Goal: Information Seeking & Learning: Learn about a topic

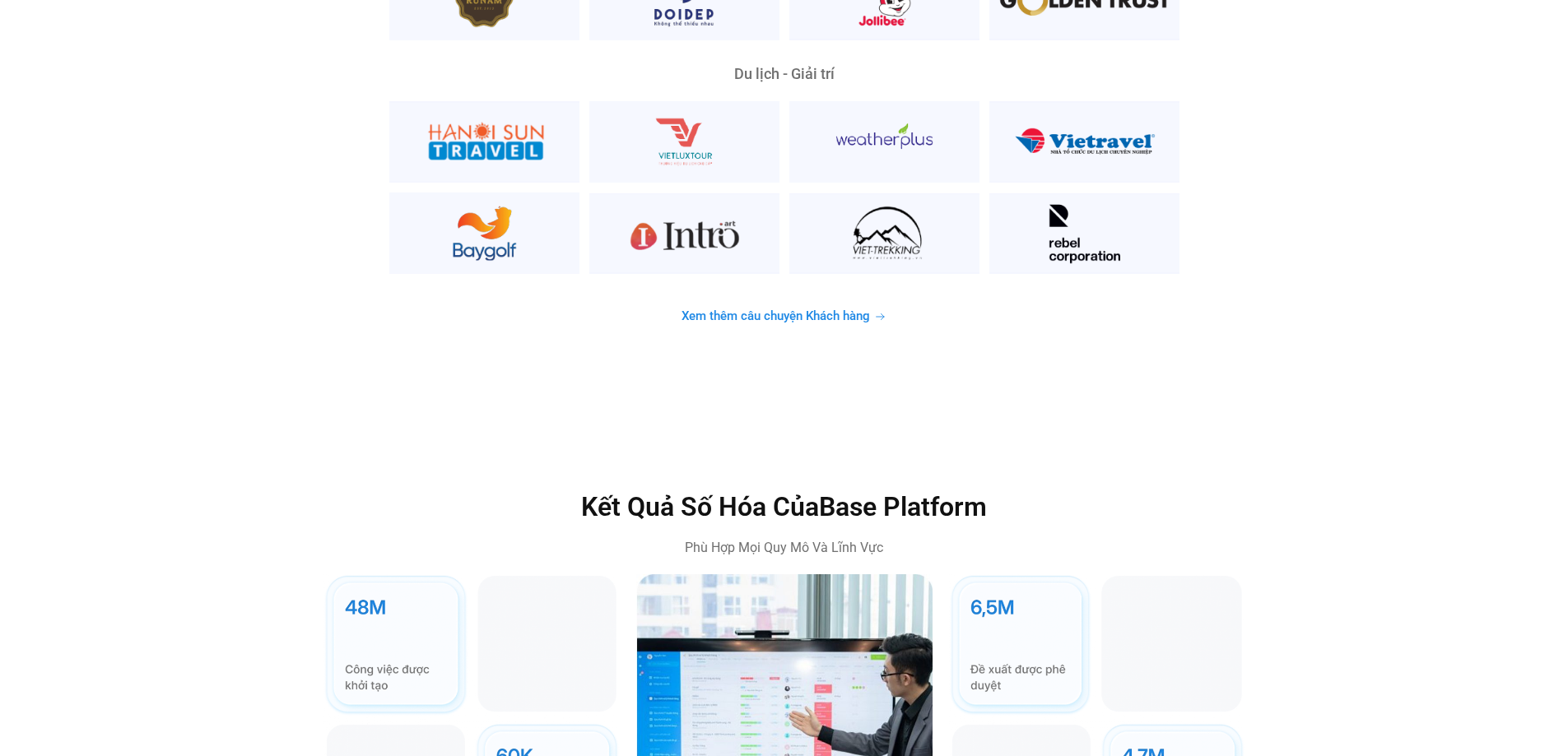
scroll to position [4601, 0]
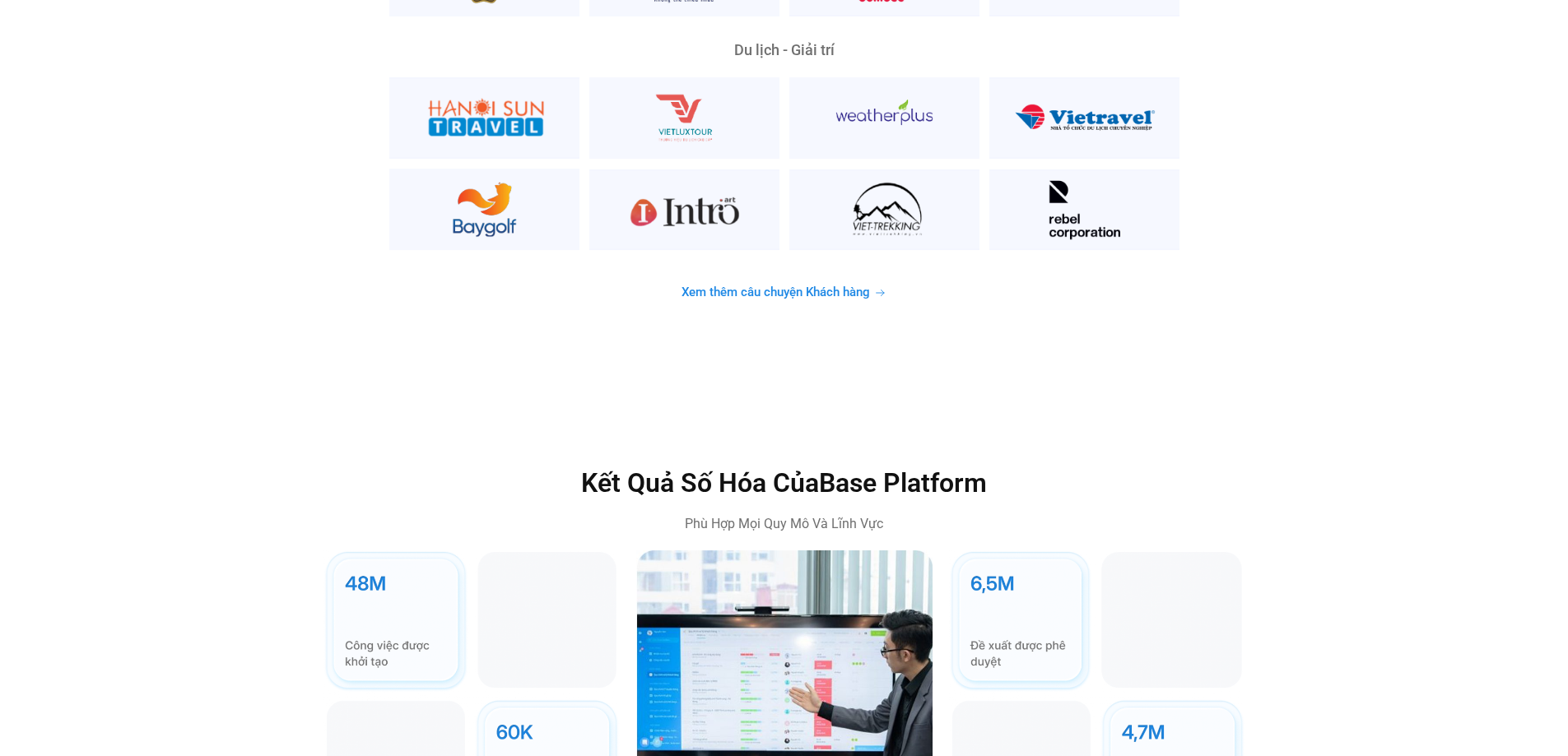
click at [854, 287] on span "Xem thêm câu chuyện Khách hàng" at bounding box center [776, 293] width 188 height 13
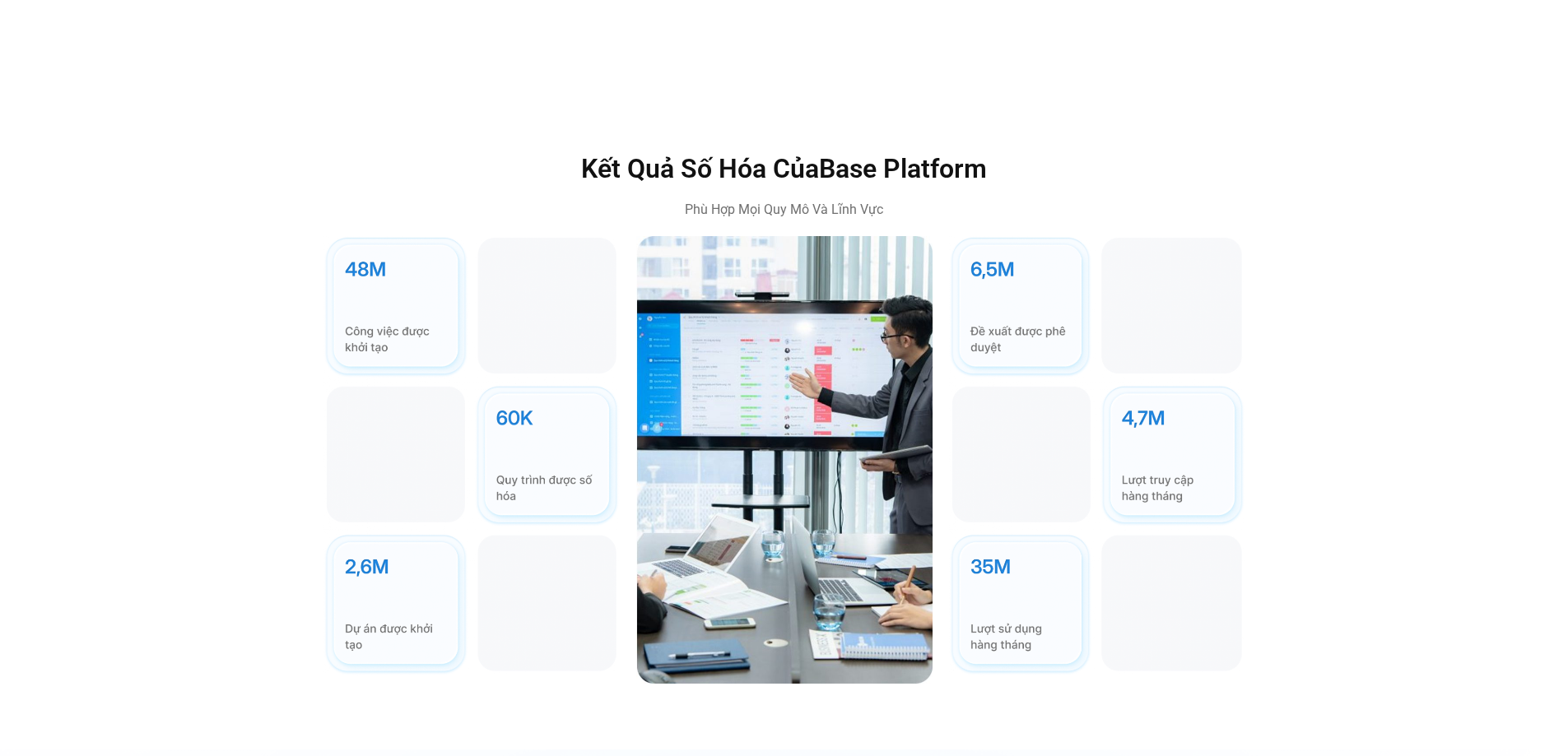
scroll to position [4609, 0]
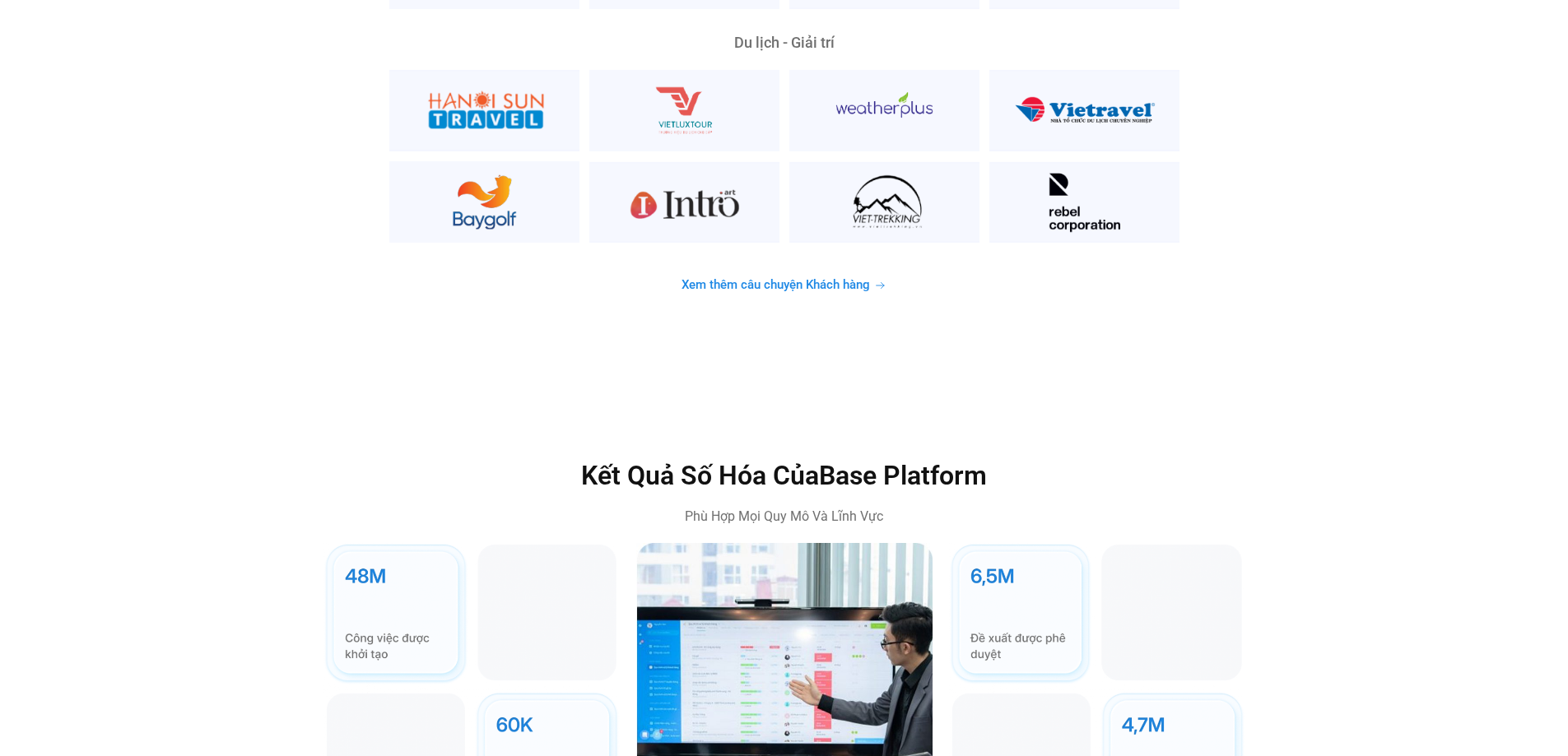
click at [817, 279] on span "Xem thêm câu chuyện Khách hàng" at bounding box center [776, 285] width 188 height 13
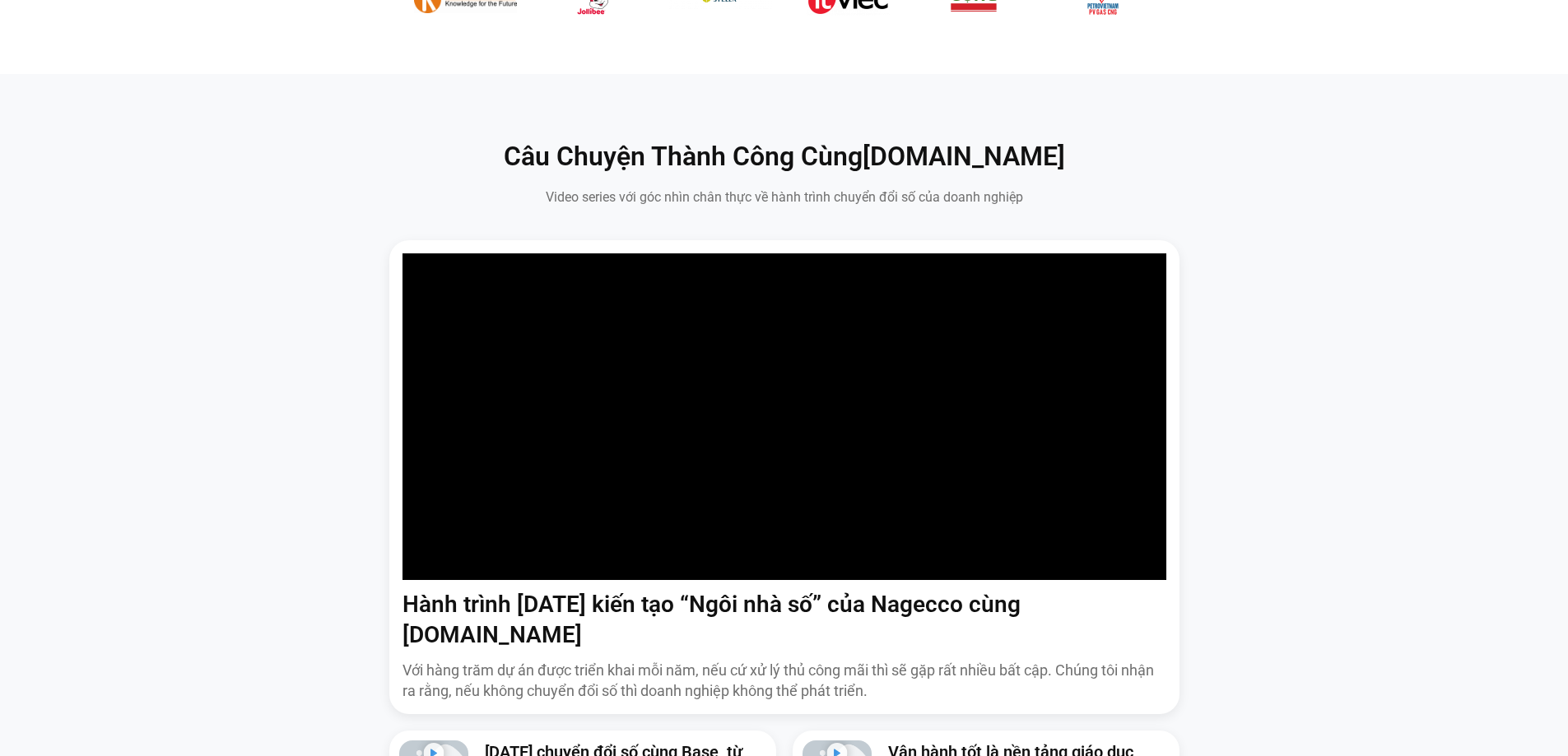
scroll to position [0, 0]
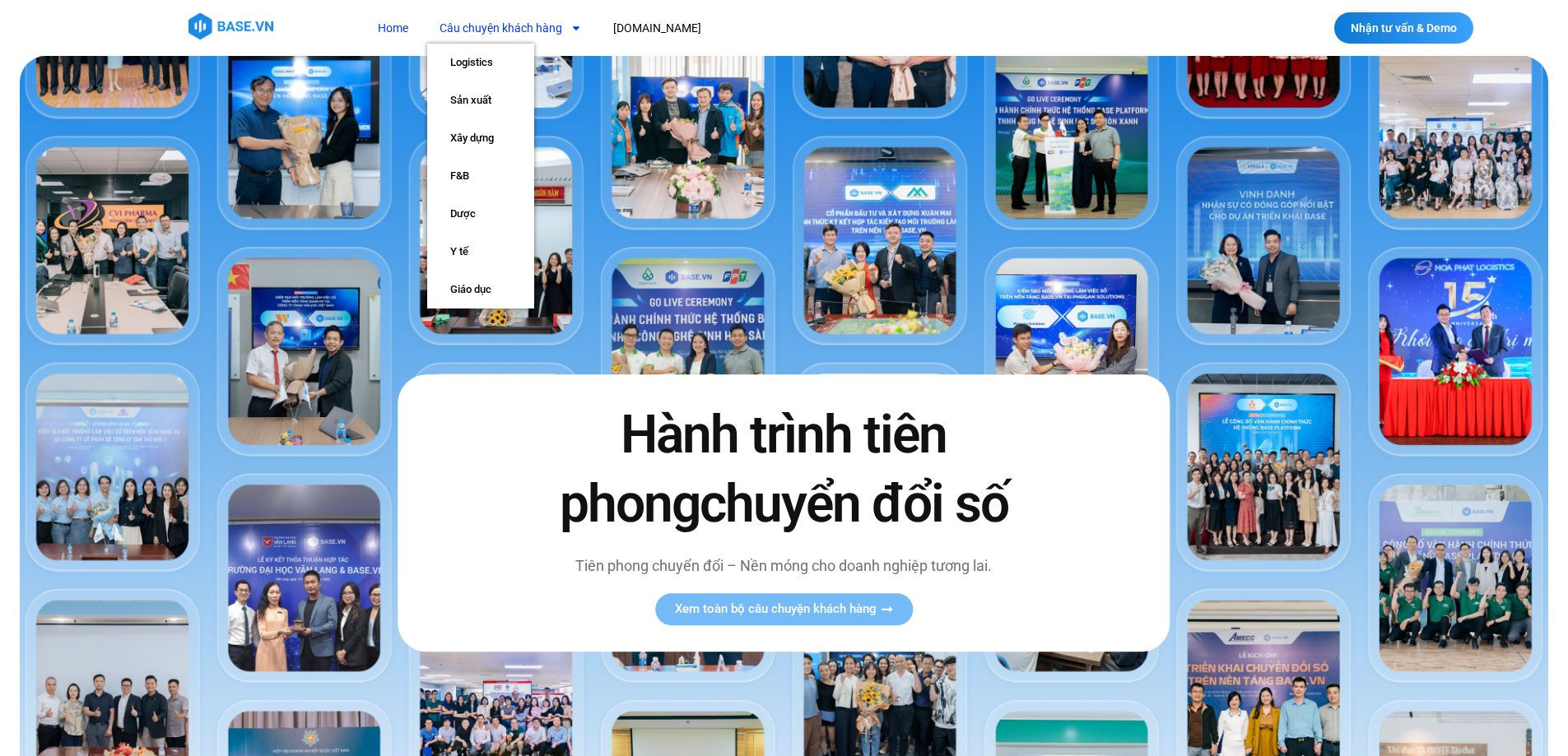
click at [574, 29] on icon "Menu" at bounding box center [577, 28] width 12 height 12
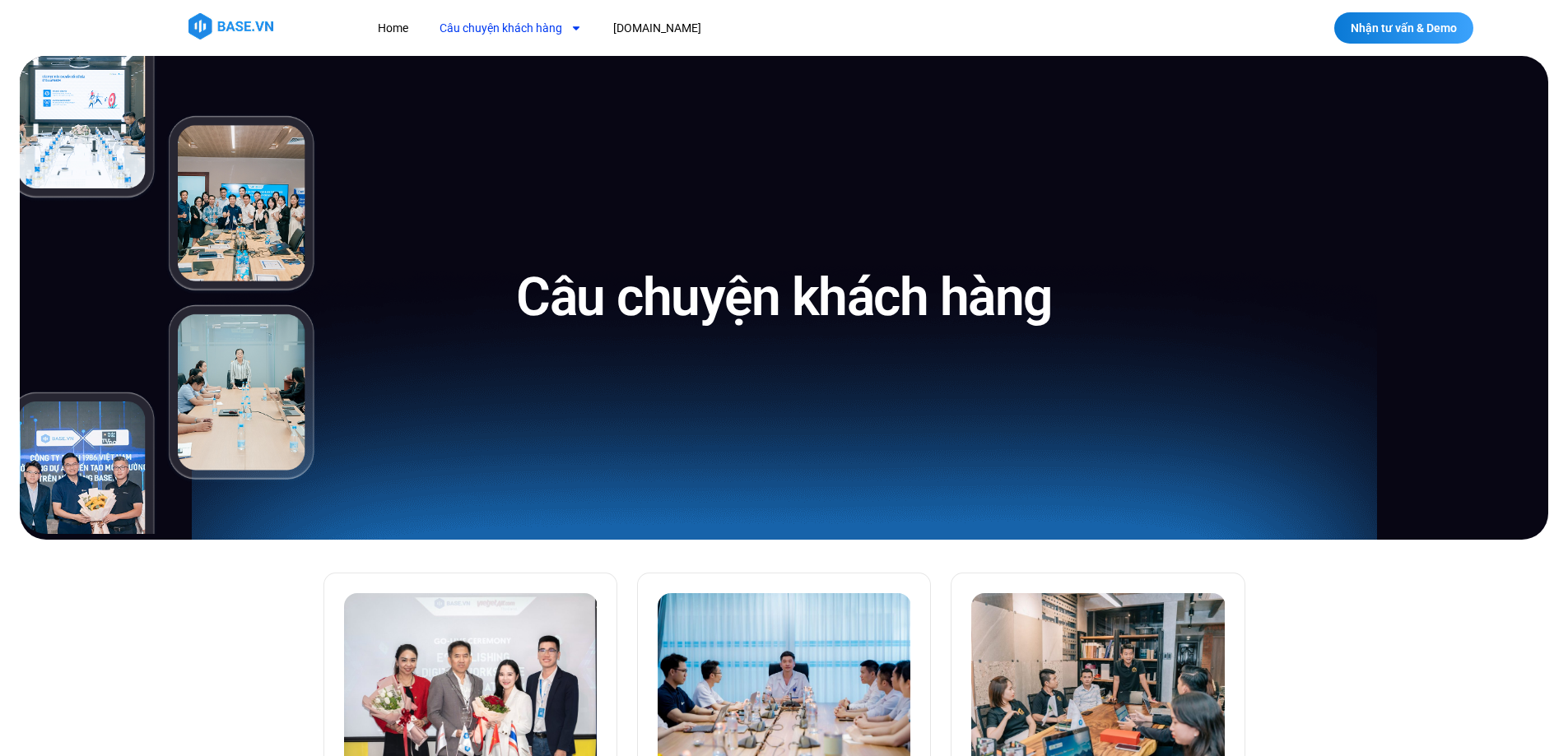
click at [559, 28] on link "Câu chuyện khách hàng" at bounding box center [510, 27] width 167 height 30
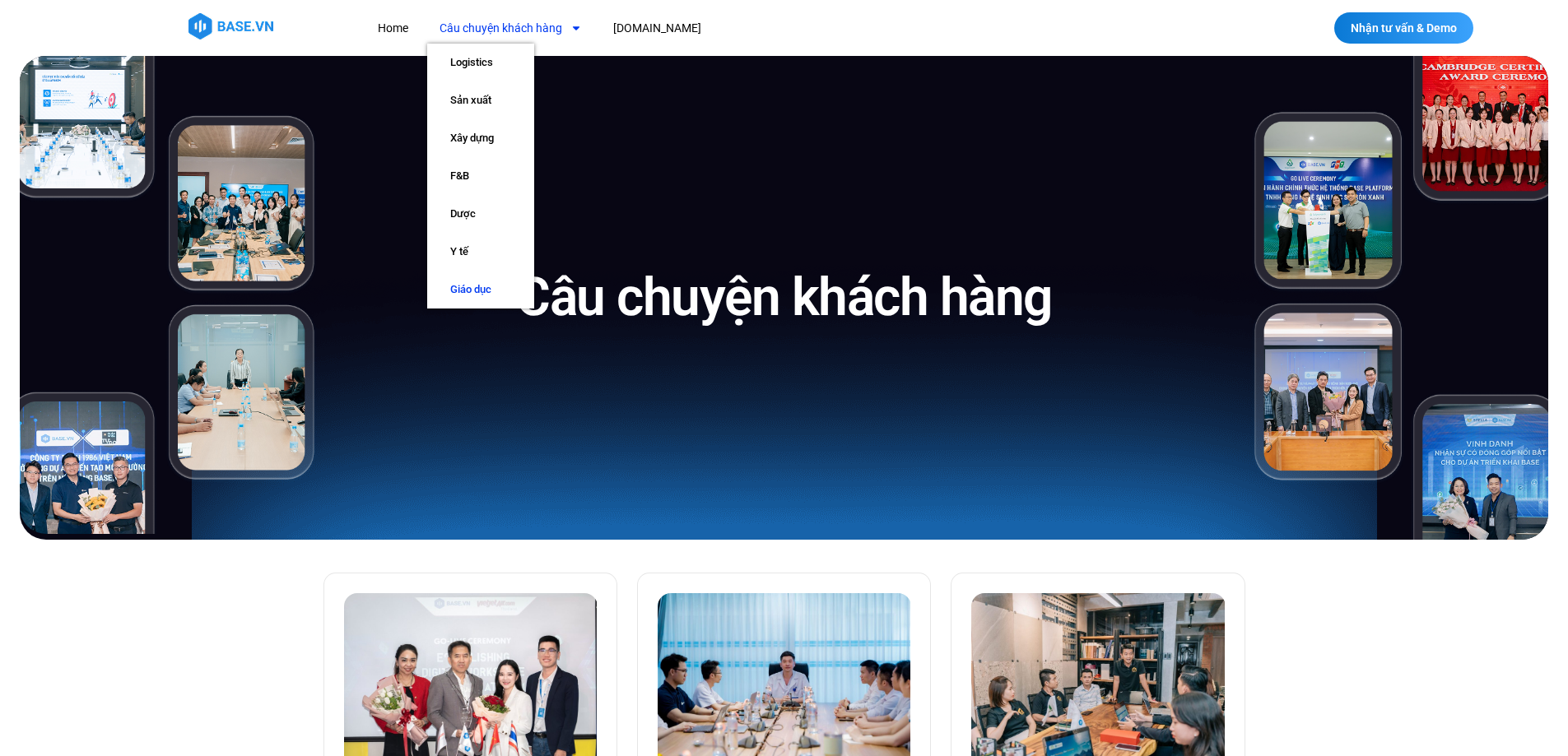
click at [473, 288] on link "Giáo dục" at bounding box center [481, 290] width 107 height 38
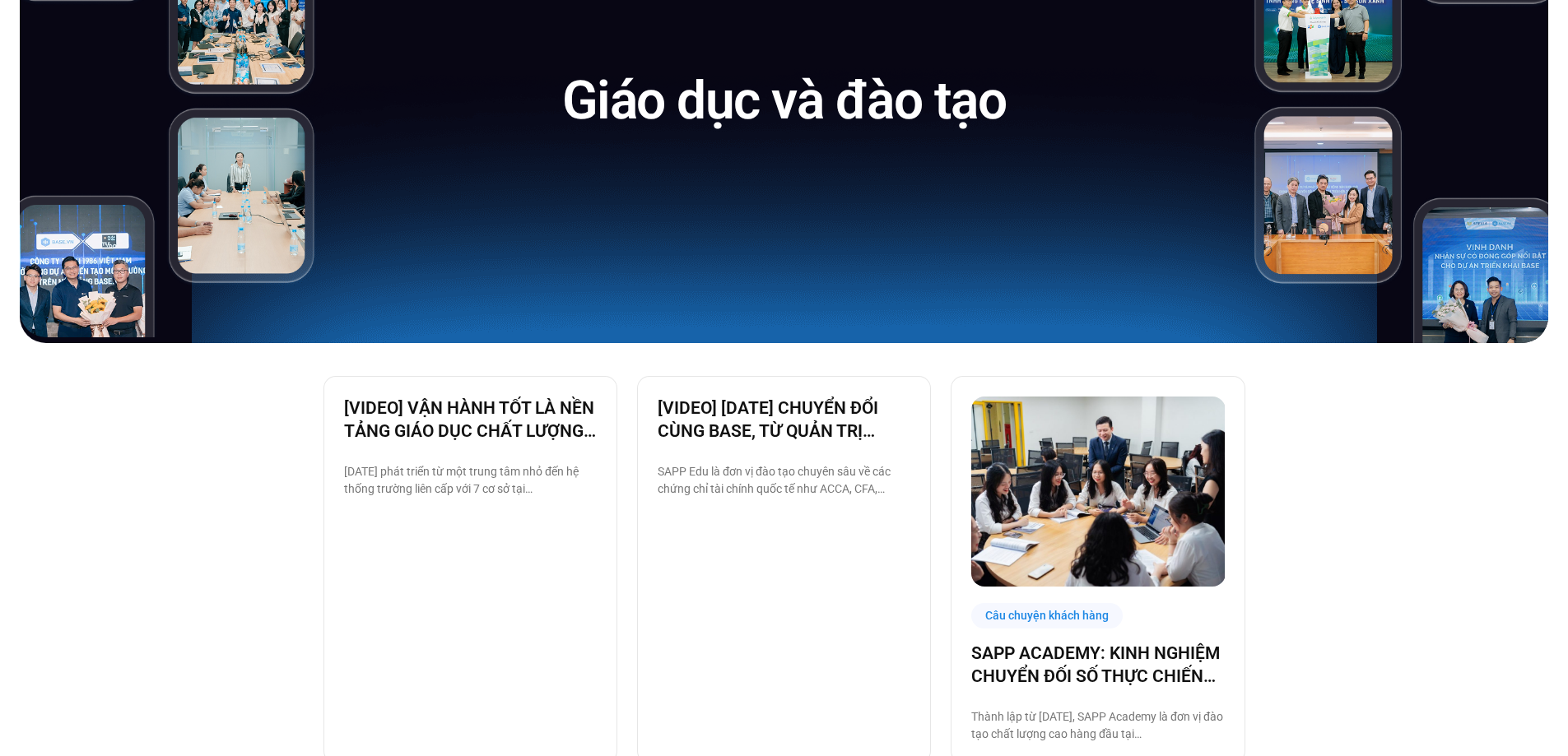
scroll to position [247, 0]
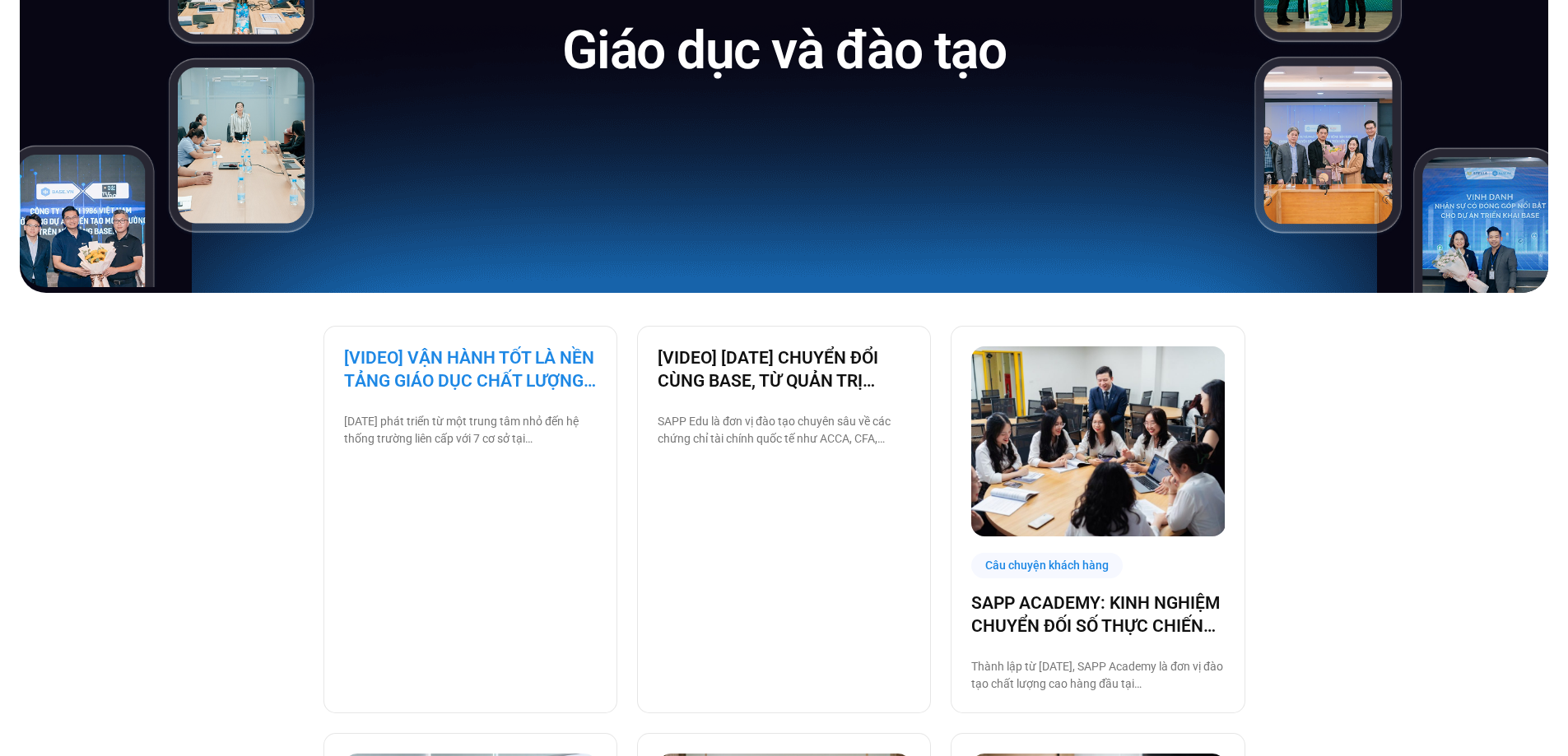
click at [484, 370] on link "[VIDEO] VẬN HÀNH TỐT LÀ NỀN TẢNG GIÁO DỤC CHẤT LƯỢNG – BAMBOO SCHOOL CHỌN BASE" at bounding box center [470, 369] width 253 height 46
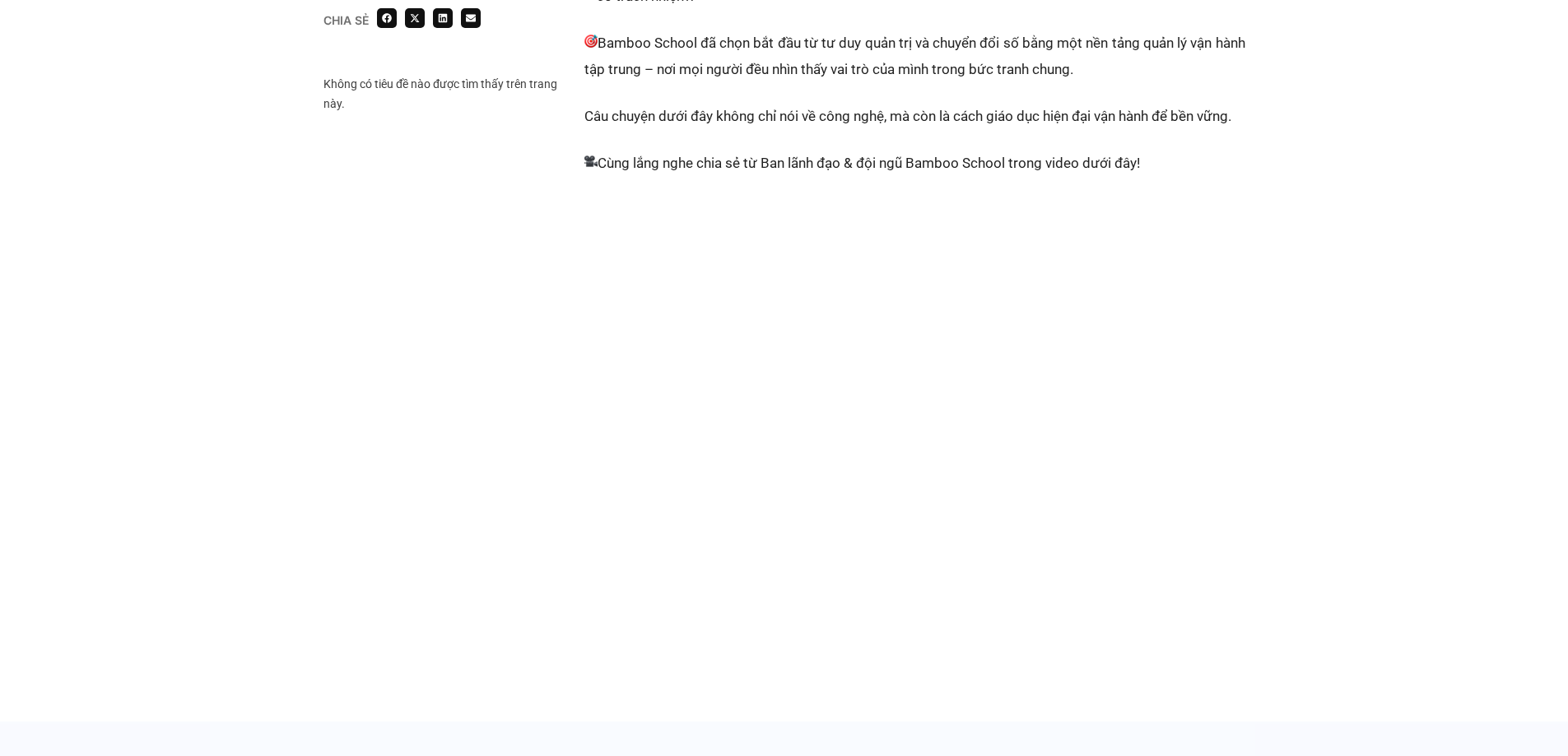
scroll to position [739, 0]
